Goal: Information Seeking & Learning: Find specific fact

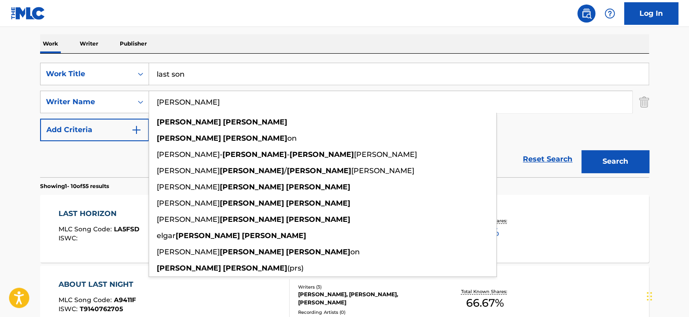
scroll to position [138, 0]
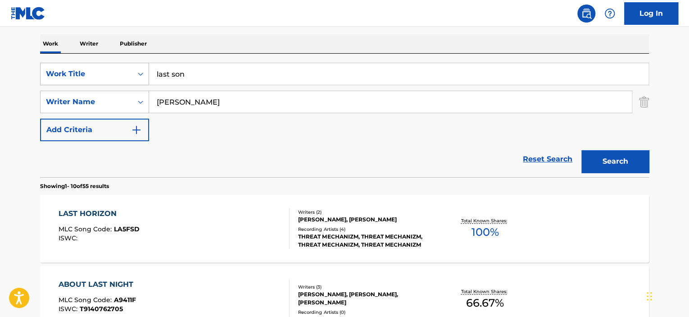
drag, startPoint x: 204, startPoint y: 63, endPoint x: 133, endPoint y: 74, distance: 71.6
click at [133, 74] on div "SearchWithCriteriaff66b2f8-e6a1-4ea9-a928-3eac9dc80f4d Work Title last son" at bounding box center [344, 74] width 609 height 23
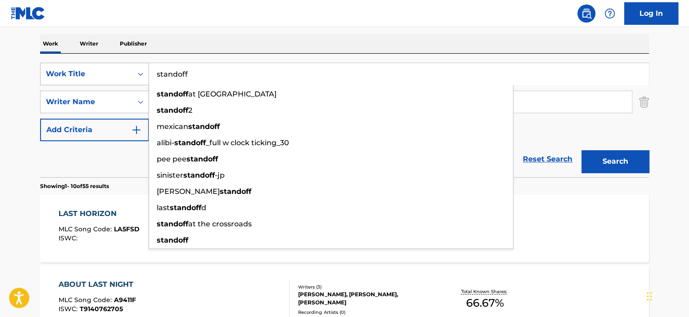
type input "standoff"
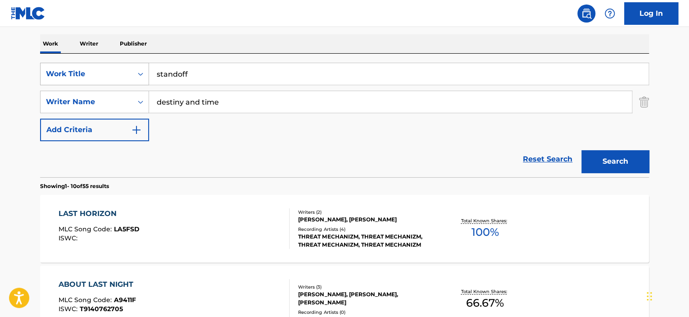
type input "destiny and time"
click at [581, 150] on button "Search" at bounding box center [615, 161] width 68 height 23
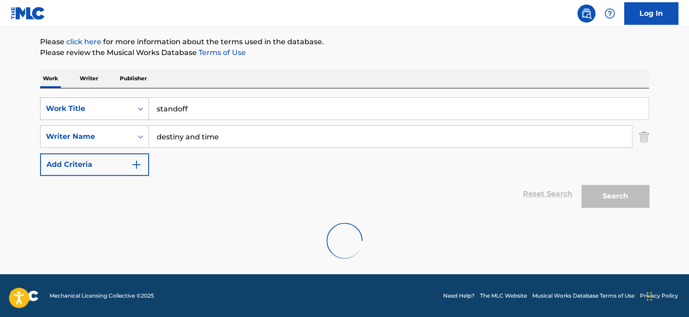
scroll to position [74, 0]
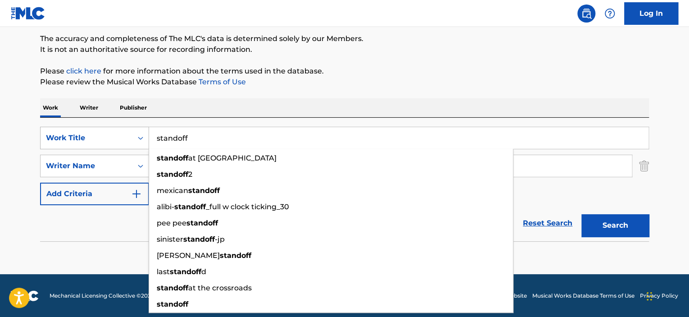
drag, startPoint x: 206, startPoint y: 138, endPoint x: 74, endPoint y: 131, distance: 132.1
click at [75, 131] on div "SearchWithCriteriaff66b2f8-e6a1-4ea9-a928-3eac9dc80f4d Work Title standoff stan…" at bounding box center [344, 138] width 609 height 23
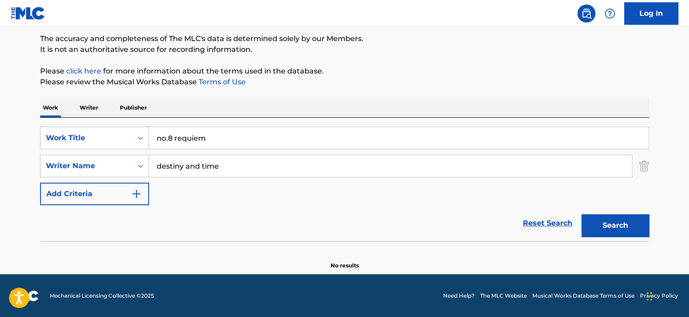
type input "no.8 requiem"
paste input "[PERSON_NAME]"
click at [581, 214] on button "Search" at bounding box center [615, 225] width 68 height 23
drag, startPoint x: 181, startPoint y: 163, endPoint x: 110, endPoint y: 159, distance: 71.7
click at [110, 159] on div "SearchWithCriteriaeeb1ee80-f144-4b2c-a7a0-c0343e893ac1 Writer Name [PERSON_NAME…" at bounding box center [344, 165] width 609 height 23
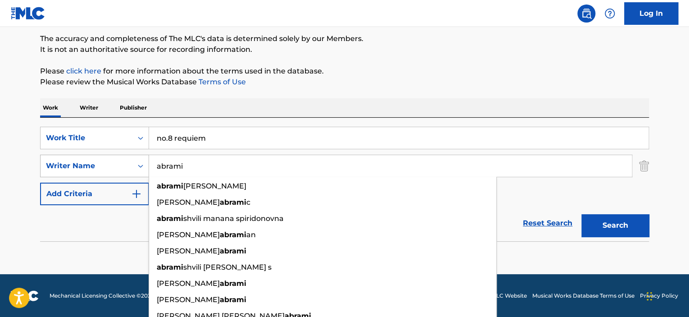
type input "abrami"
click at [581, 214] on button "Search" at bounding box center [615, 225] width 68 height 23
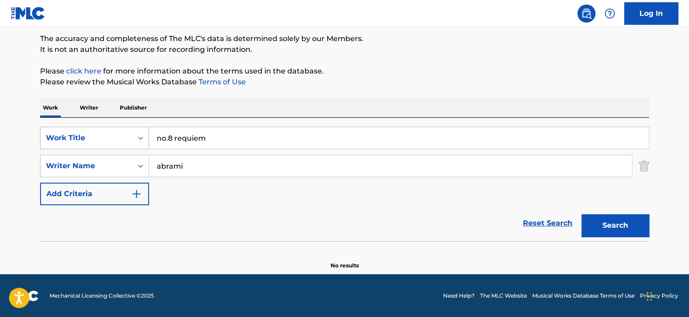
drag, startPoint x: 221, startPoint y: 134, endPoint x: 110, endPoint y: 130, distance: 110.8
click at [127, 134] on div "SearchWithCriteriaff66b2f8-e6a1-4ea9-a928-3eac9dc80f4d Work Title no.8 requiem" at bounding box center [344, 138] width 609 height 23
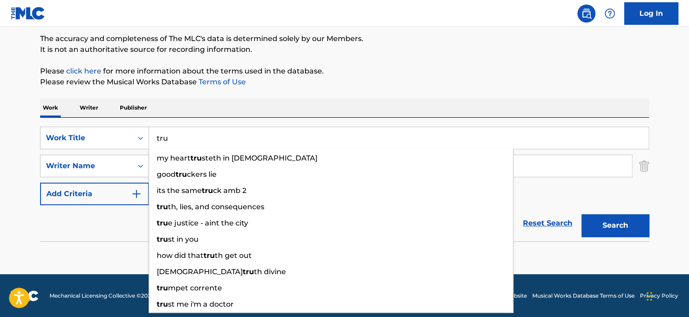
type input "tru"
click at [233, 104] on div "Work Writer Publisher" at bounding box center [344, 107] width 609 height 19
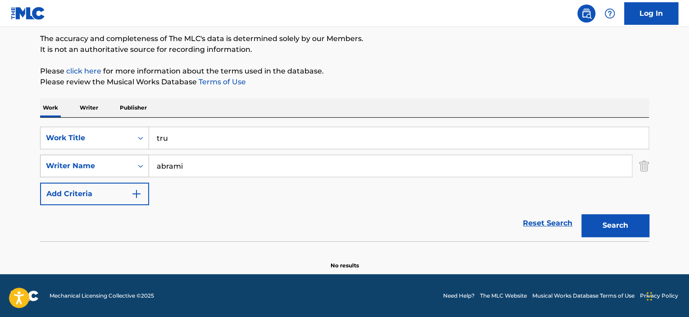
drag, startPoint x: 197, startPoint y: 165, endPoint x: 108, endPoint y: 170, distance: 88.8
click at [115, 167] on div "SearchWithCriteriaeeb1ee80-f144-4b2c-a7a0-c0343e893ac1 Writer Name abrami" at bounding box center [344, 165] width 609 height 23
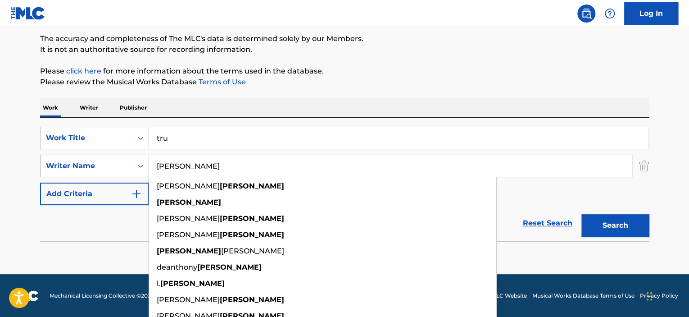
type input "[PERSON_NAME]"
click at [581, 214] on button "Search" at bounding box center [615, 225] width 68 height 23
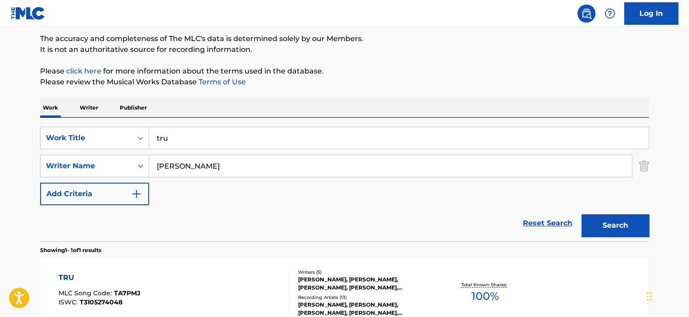
scroll to position [119, 0]
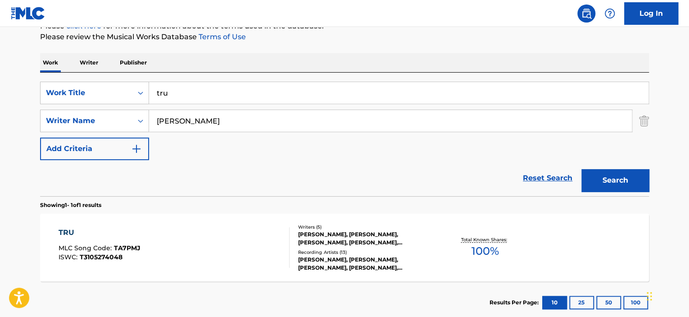
click at [61, 232] on div "TRU" at bounding box center [100, 232] width 82 height 11
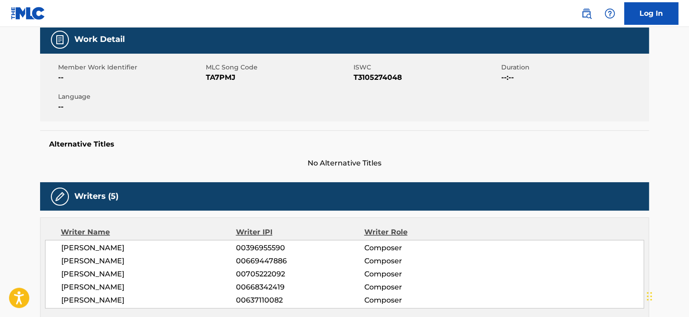
scroll to position [180, 0]
